Goal: Obtain resource: Download file/media

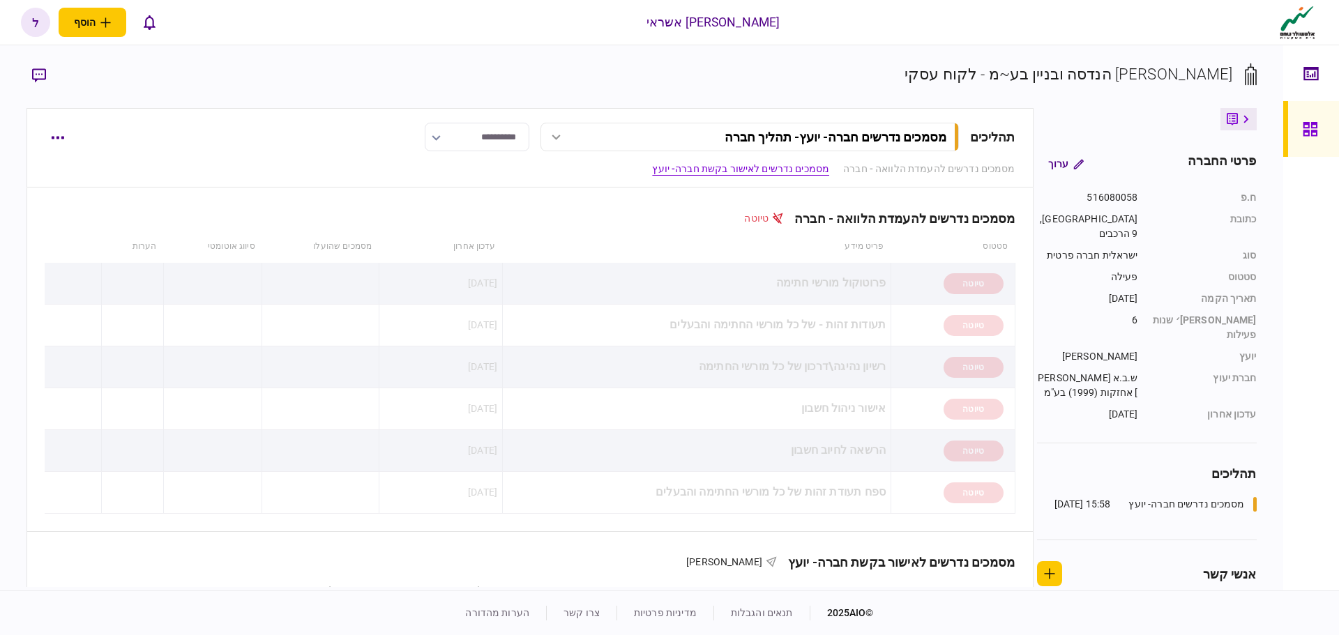
scroll to position [349, 0]
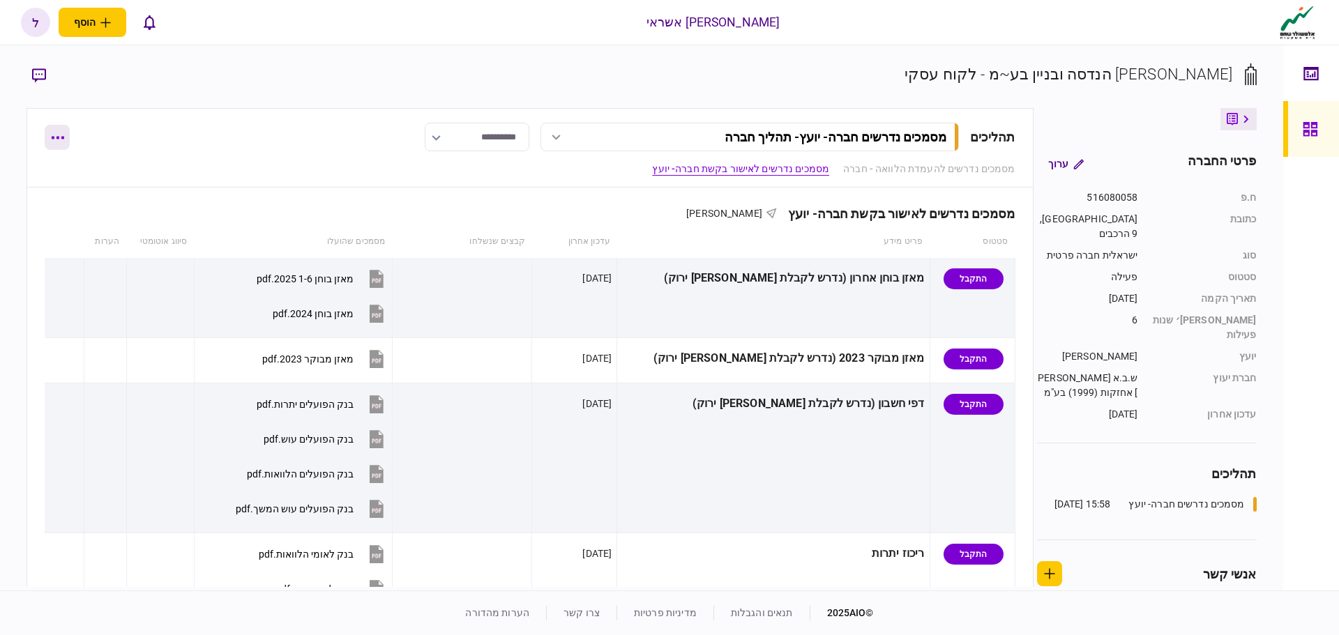
click at [52, 140] on button "button" at bounding box center [57, 137] width 25 height 25
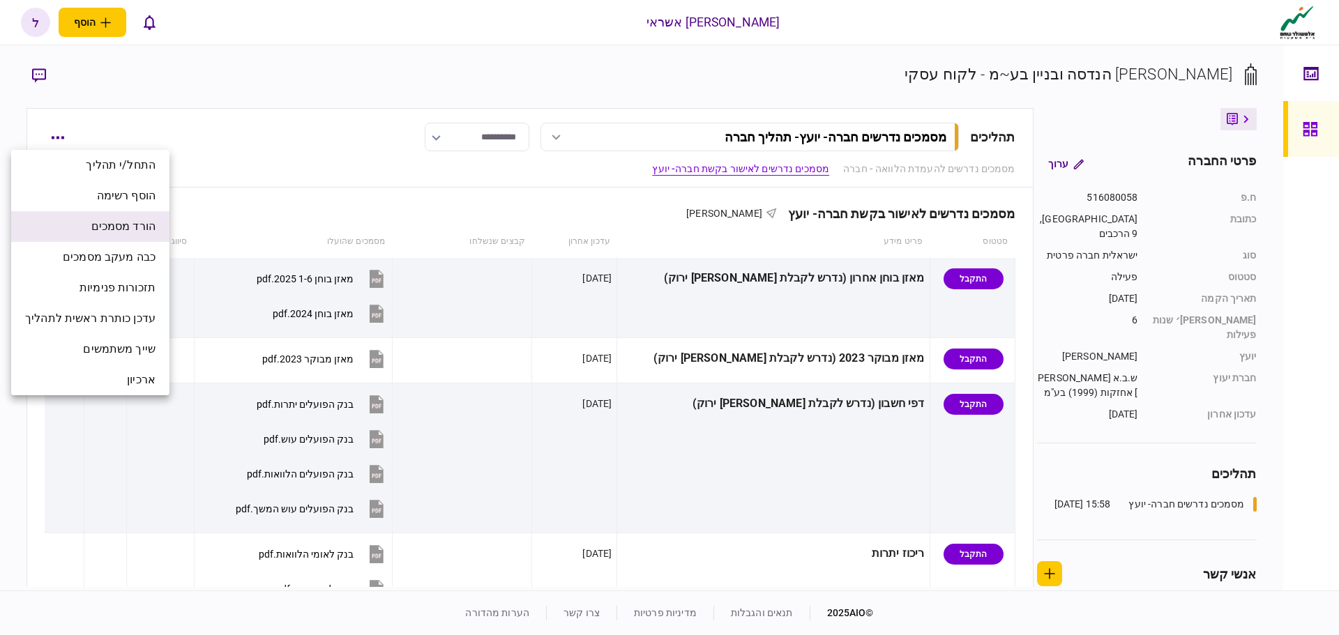
click at [132, 230] on span "הורד מסמכים" at bounding box center [123, 226] width 64 height 17
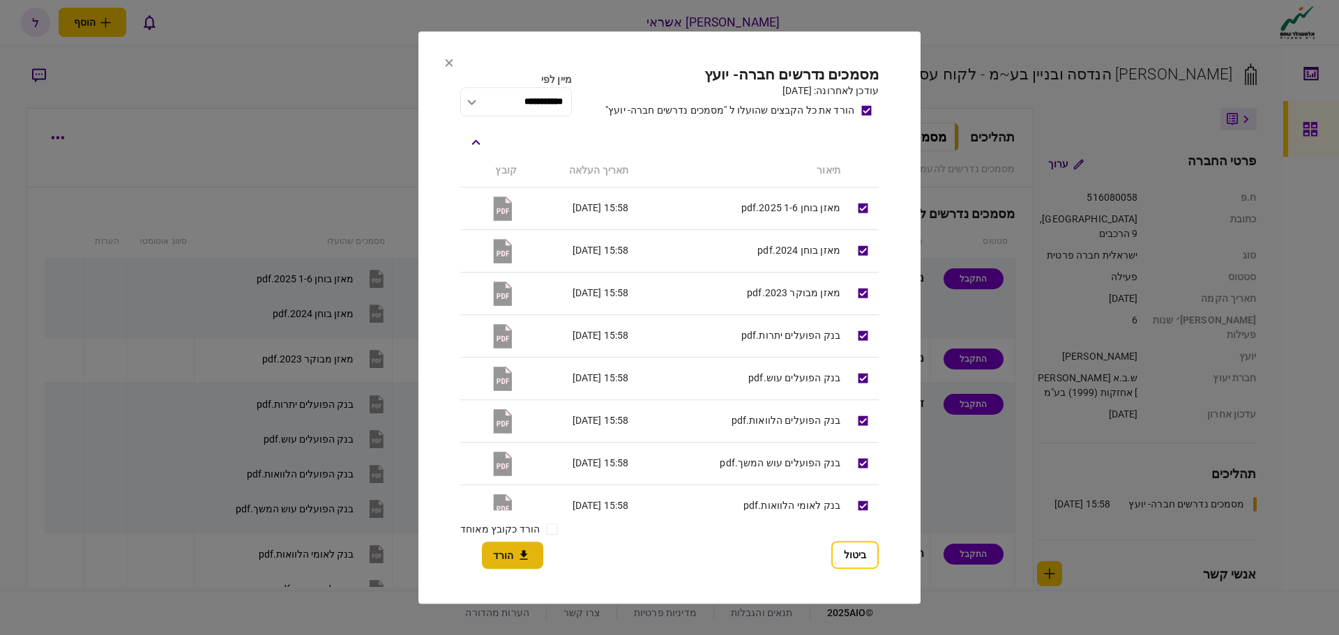
click at [500, 559] on button "הורד" at bounding box center [512, 555] width 61 height 27
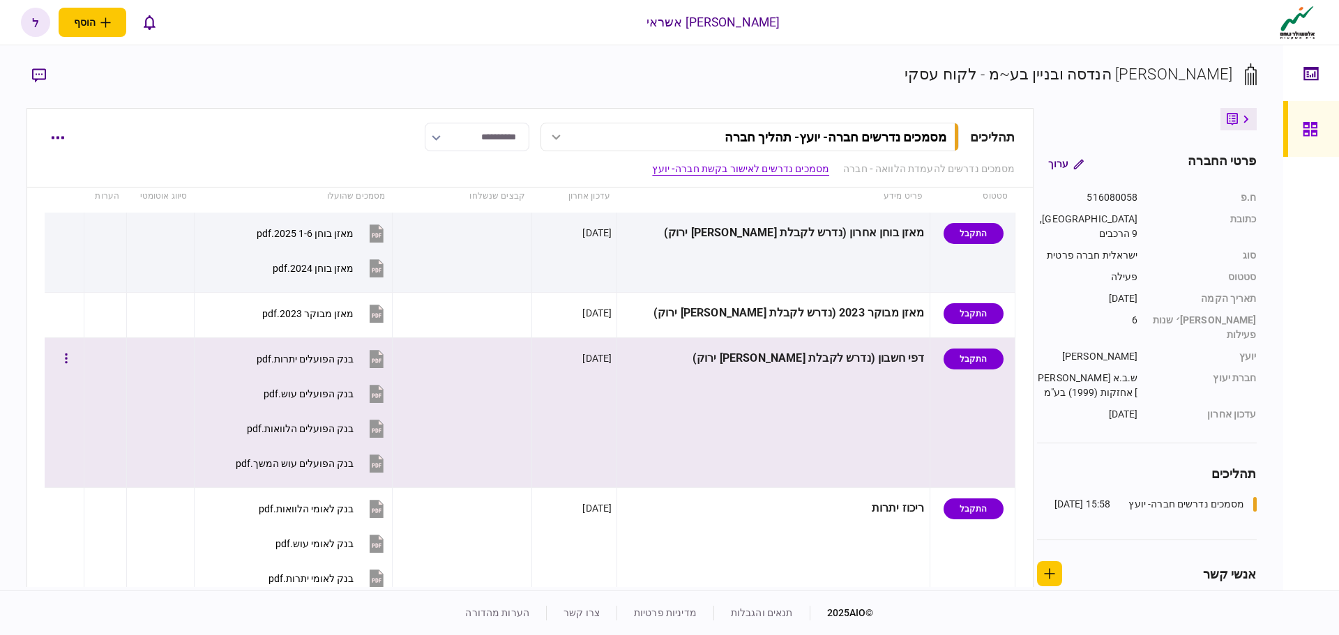
scroll to position [418, 0]
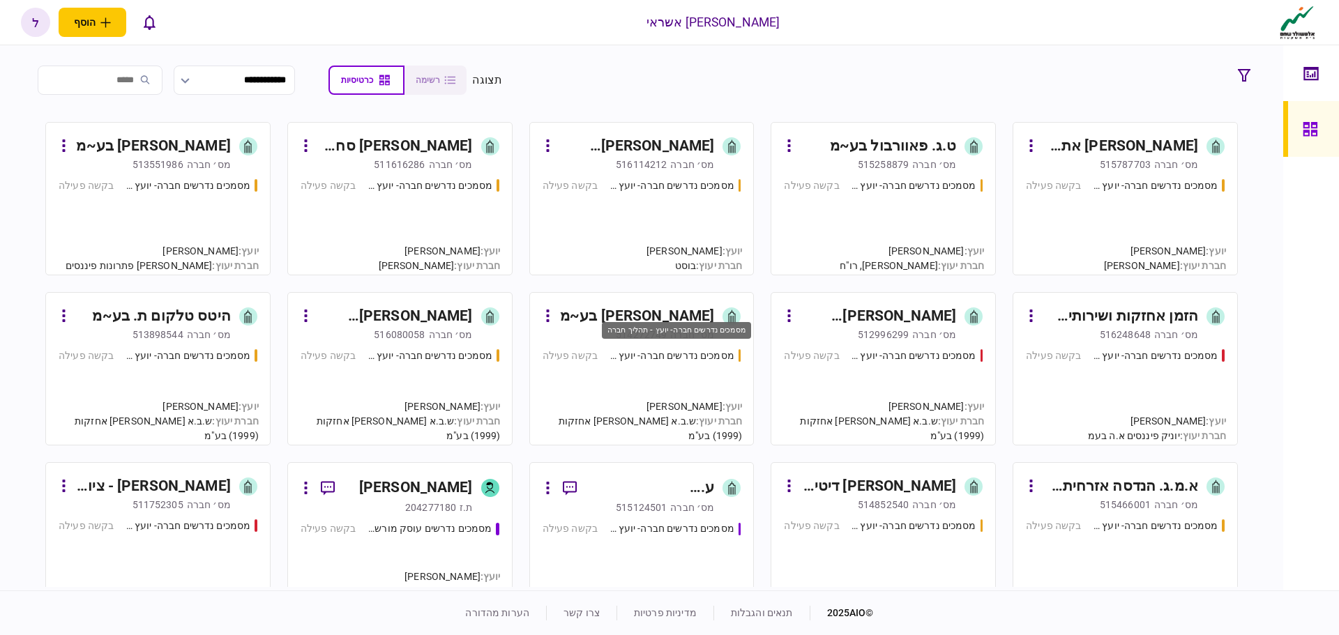
click at [663, 356] on div "מסמכים נדרשים חברה- יועץ - תהליך חברה" at bounding box center [672, 356] width 126 height 15
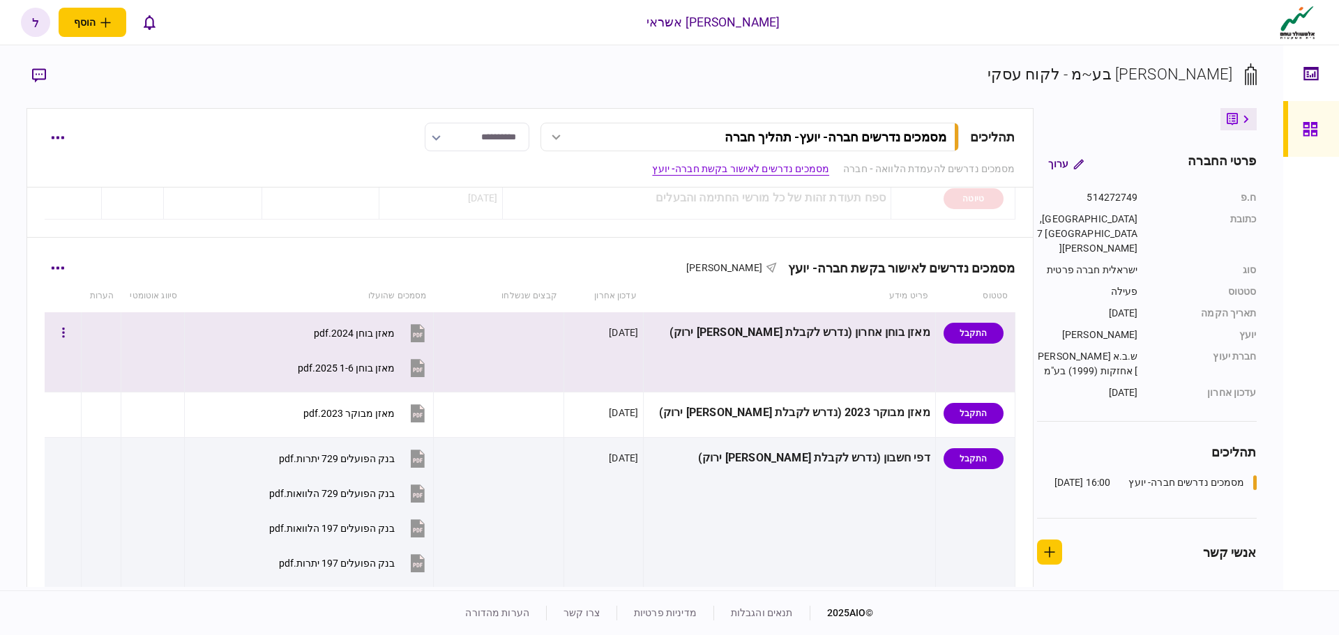
scroll to position [349, 0]
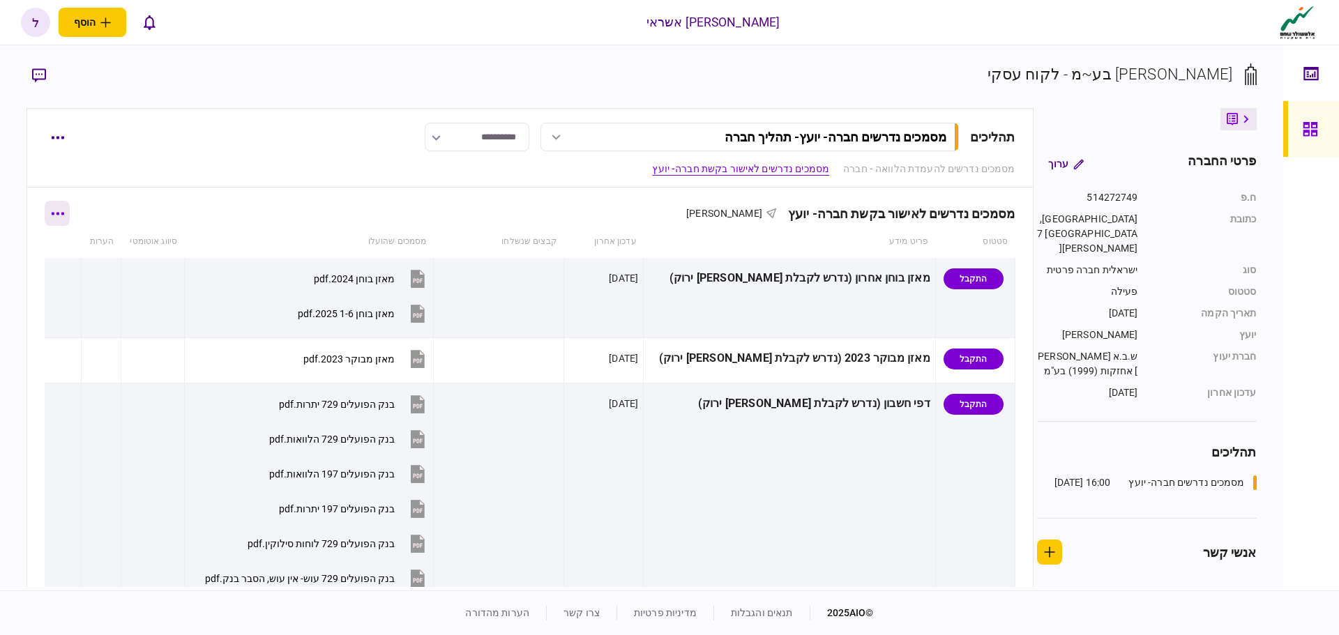
click at [70, 217] on button "button" at bounding box center [57, 213] width 25 height 25
click at [76, 303] on span "הורד מסמכים" at bounding box center [77, 302] width 64 height 17
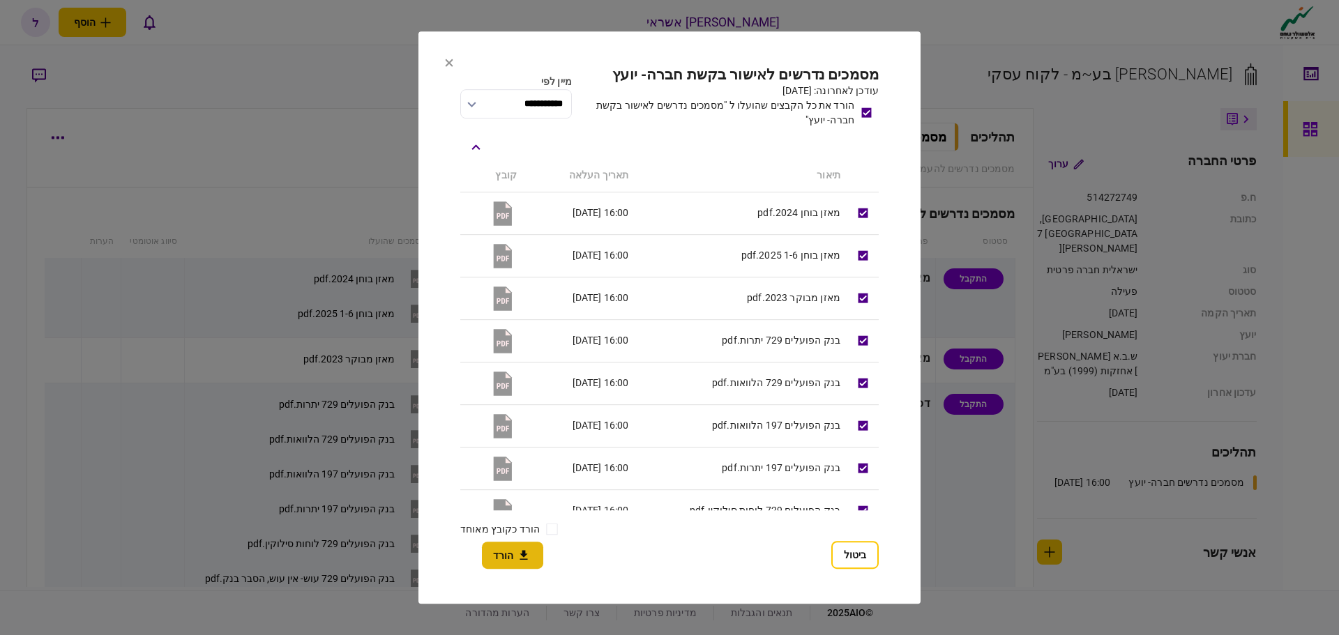
click at [517, 554] on icon "button" at bounding box center [523, 555] width 17 height 13
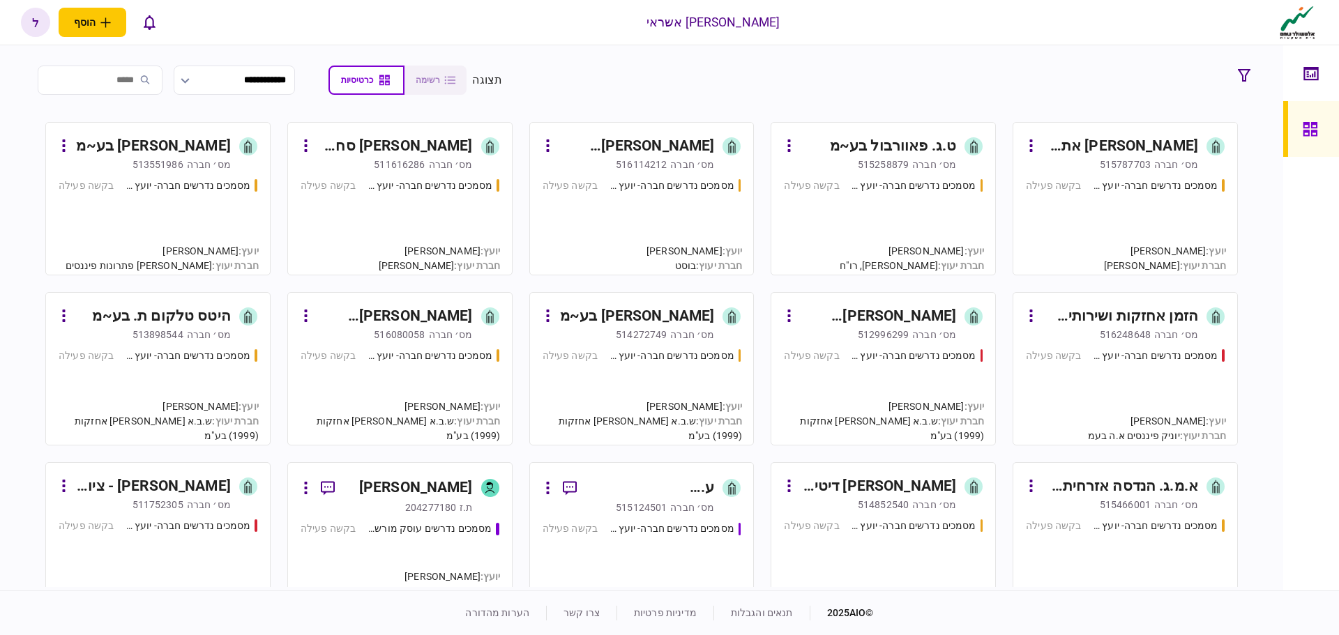
click at [204, 316] on div "היטס טלקום ת. בע~מ" at bounding box center [161, 316] width 138 height 22
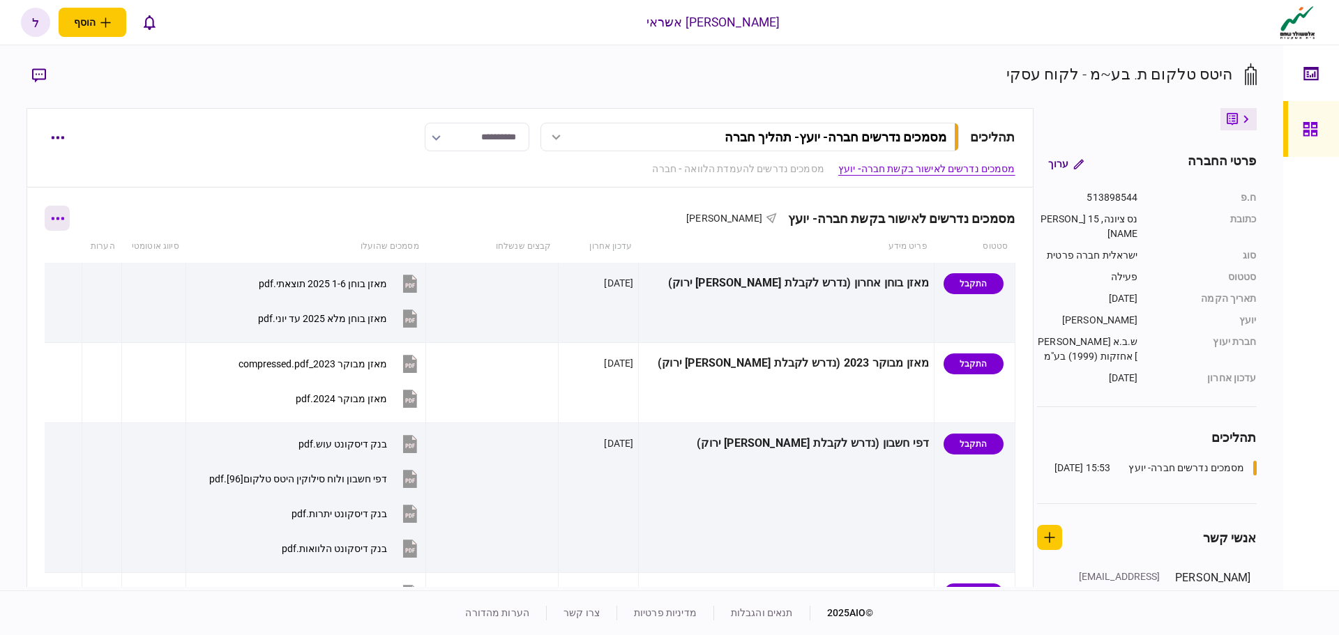
click at [65, 222] on button "button" at bounding box center [57, 218] width 25 height 25
click at [91, 306] on span "הורד מסמכים" at bounding box center [77, 307] width 64 height 17
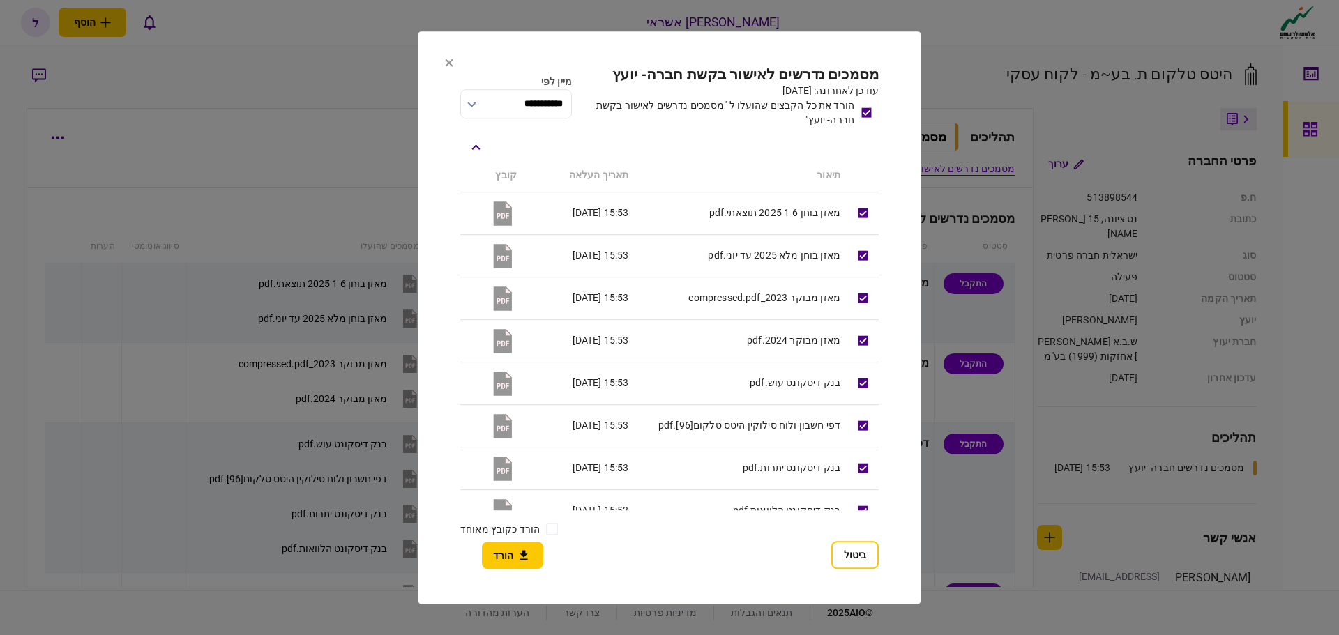
click at [510, 559] on button "הורד" at bounding box center [512, 555] width 61 height 27
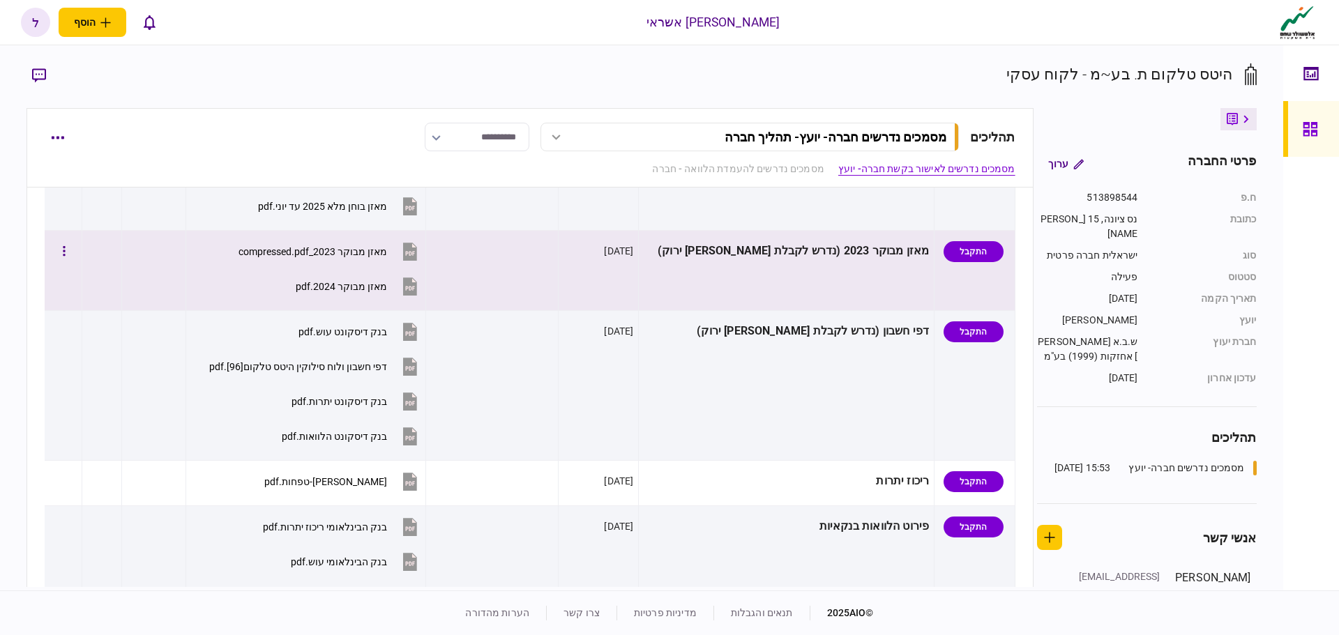
scroll to position [70, 0]
